Goal: Navigation & Orientation: Find specific page/section

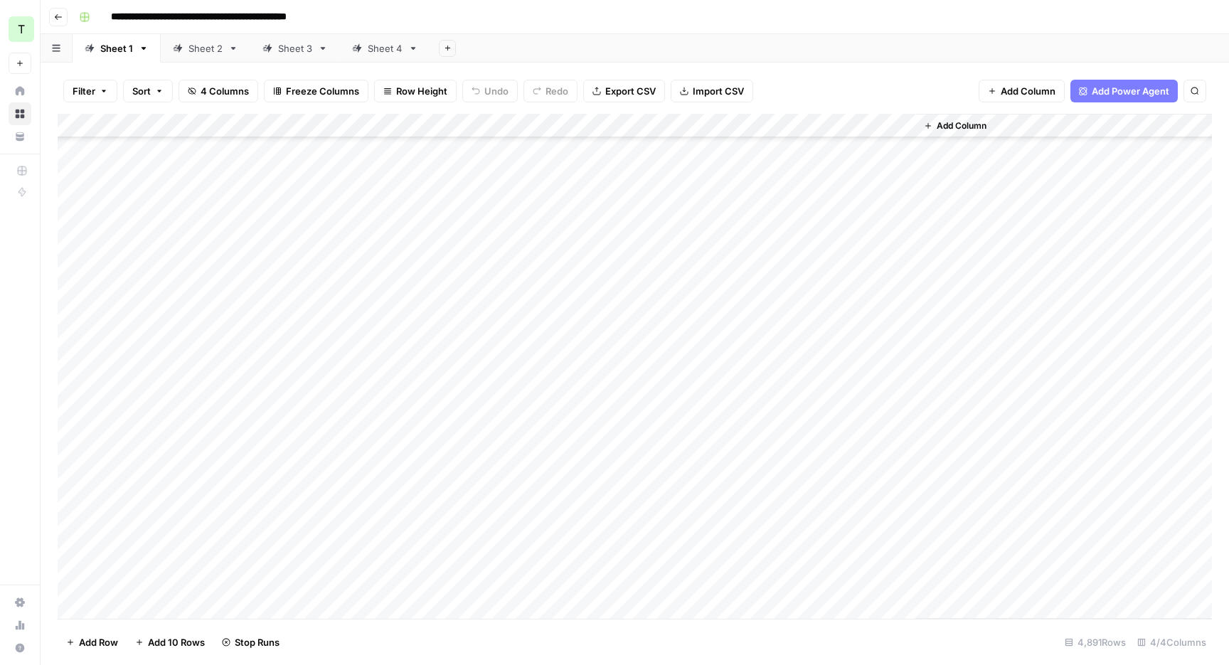
scroll to position [82078, 0]
click at [203, 48] on div "Sheet 2" at bounding box center [206, 48] width 34 height 14
click at [304, 50] on div "Sheet 3" at bounding box center [295, 48] width 34 height 14
